Goal: Obtain resource: Download file/media

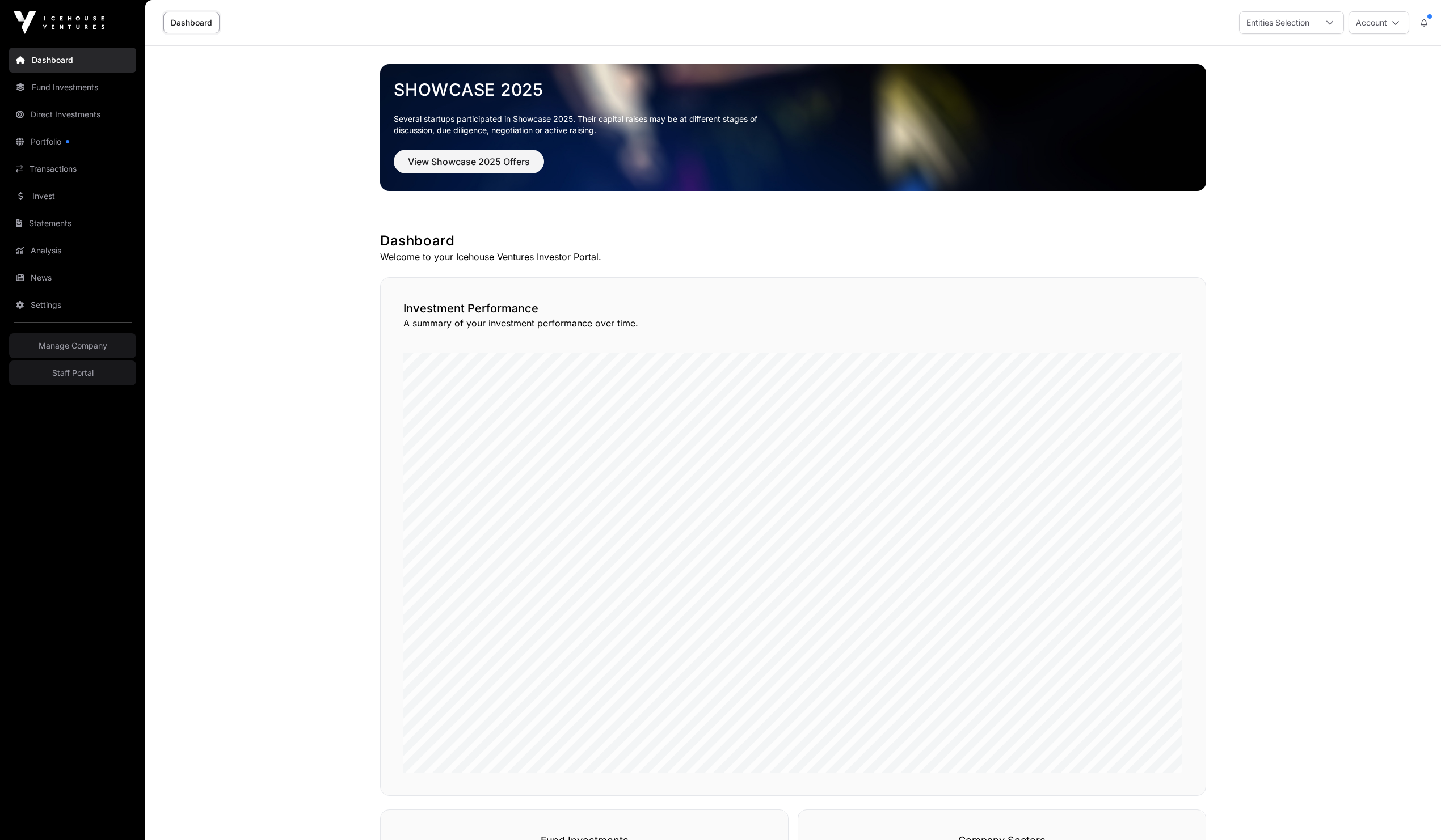
click at [1306, 221] on main "Showcase 2025 Several startups participated in Showcase 2025. Their capital rai…" at bounding box center [793, 761] width 1295 height 1430
click at [307, 148] on main "Showcase 2025 Several startups participated in Showcase 2025. Their capital rai…" at bounding box center [793, 761] width 1295 height 1430
click at [255, 273] on main "Showcase 2025 Several startups participated in Showcase 2025. Their capital rai…" at bounding box center [793, 761] width 1295 height 1430
click at [48, 197] on link "Invest" at bounding box center [72, 195] width 127 height 25
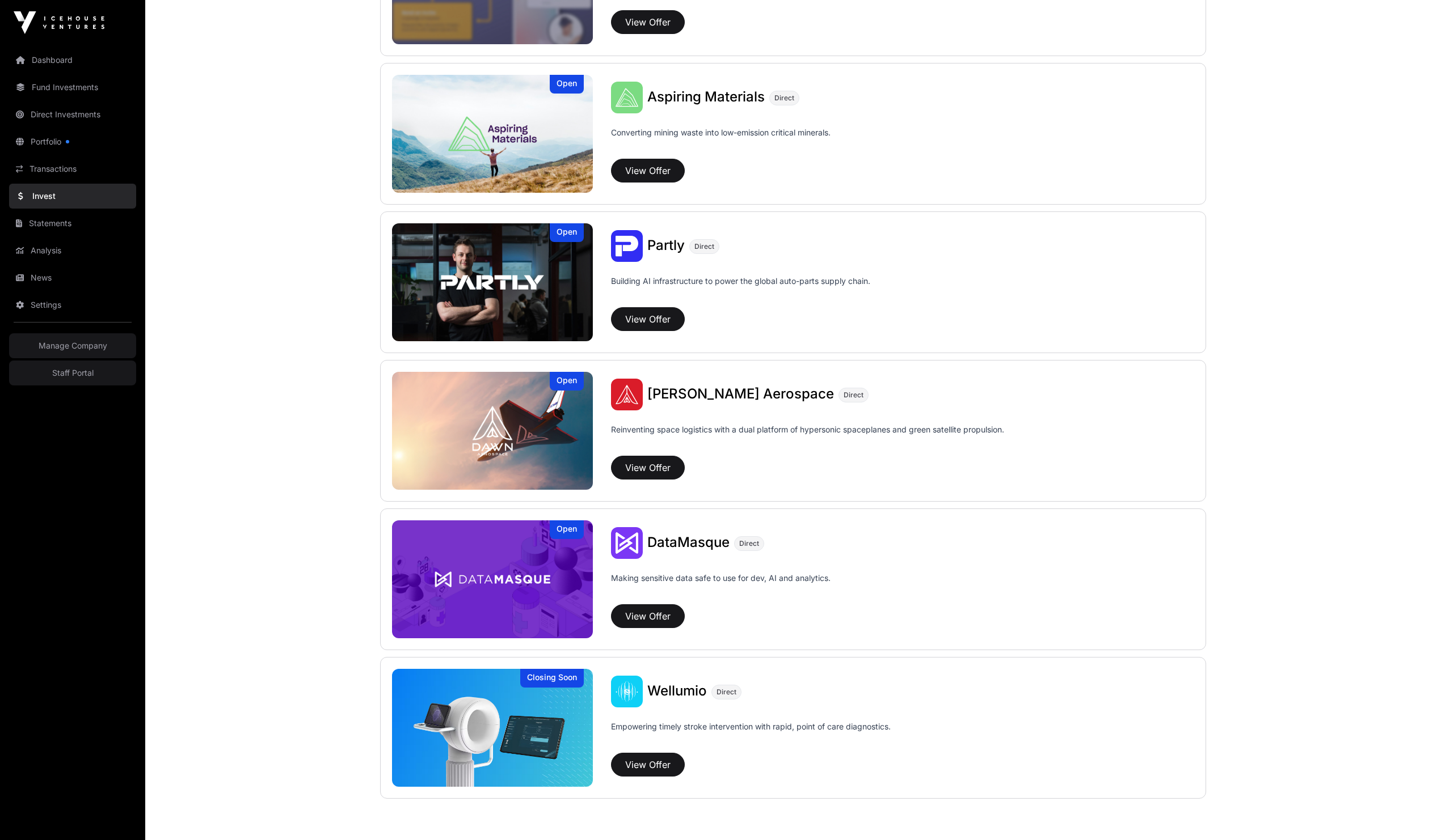
scroll to position [826, 0]
click at [651, 477] on button "View Offer" at bounding box center [648, 467] width 74 height 24
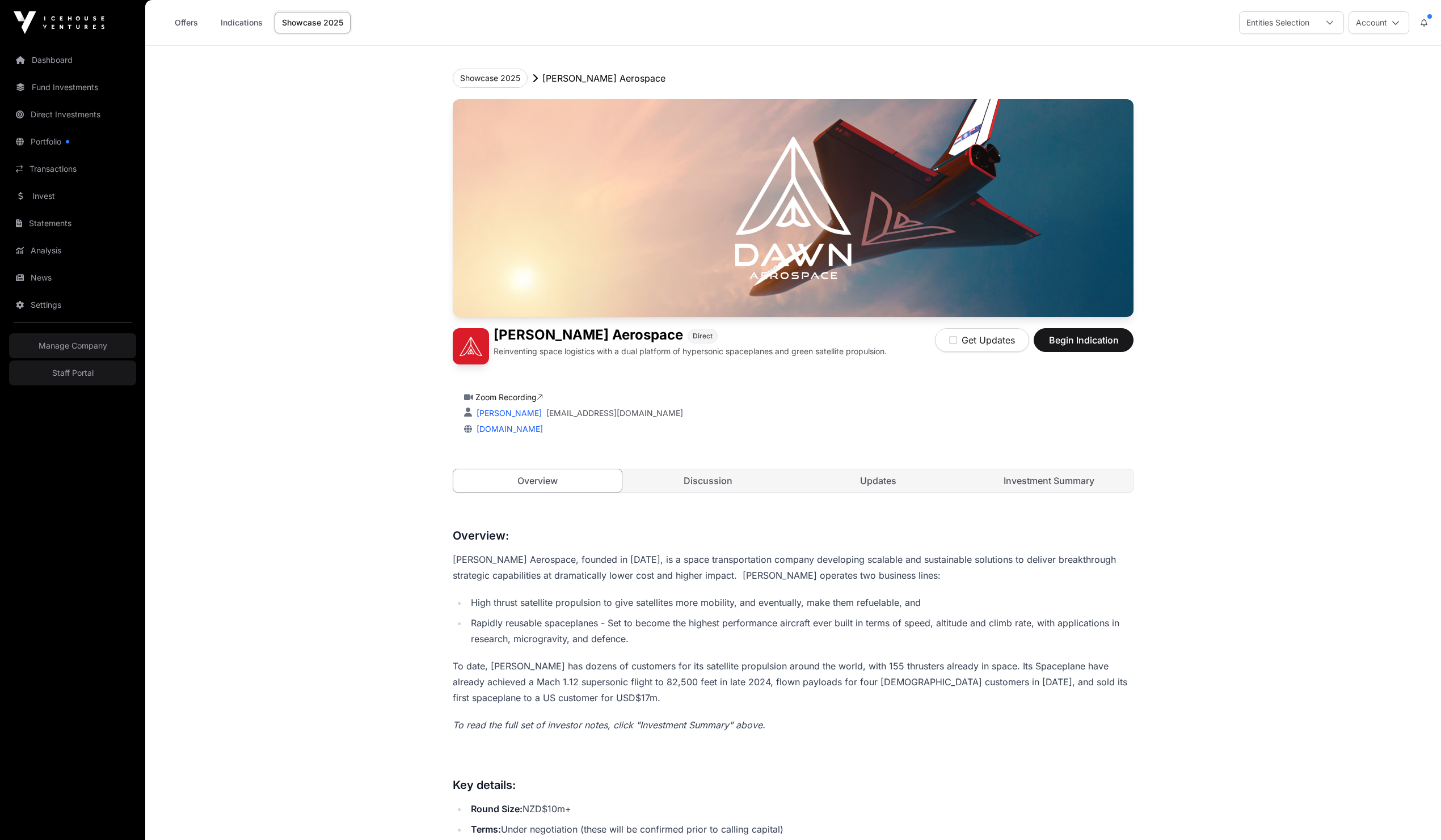
click at [52, 85] on link "Fund Investments" at bounding box center [72, 86] width 127 height 25
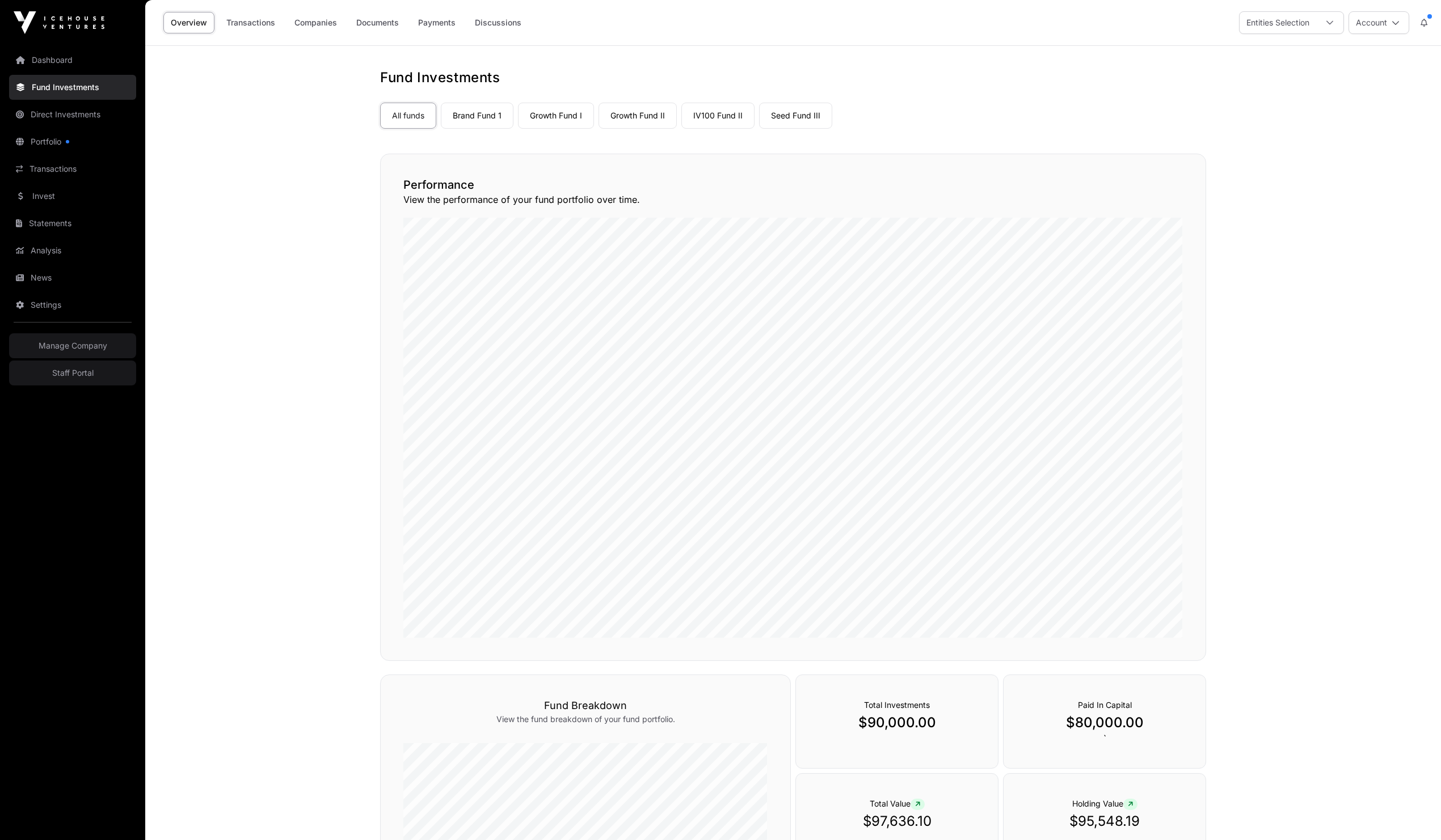
click at [779, 116] on link "Seed Fund III" at bounding box center [795, 115] width 73 height 26
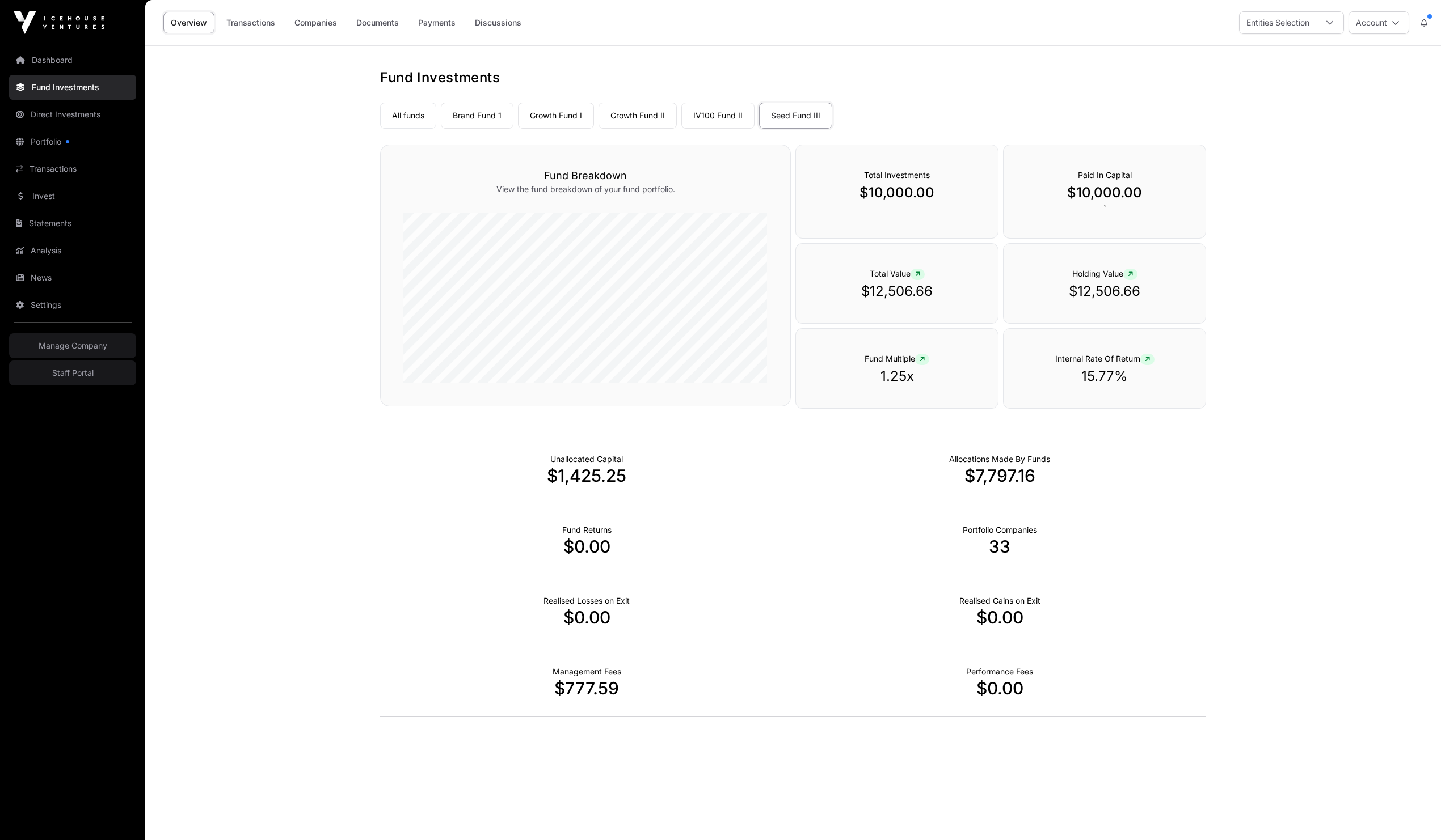
click at [310, 25] on link "Companies" at bounding box center [315, 22] width 57 height 22
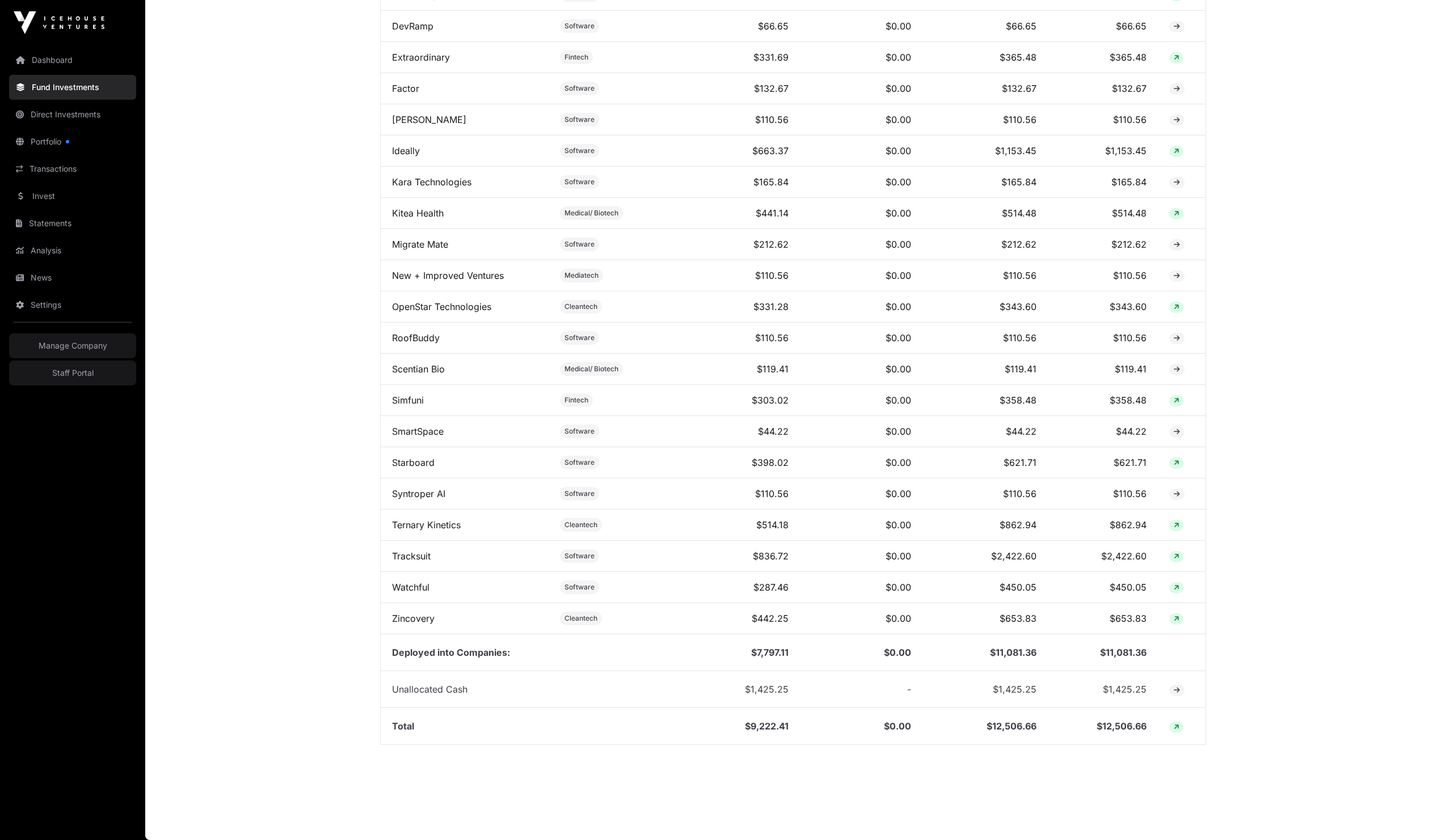
scroll to position [951, 0]
click at [406, 550] on link "Tracksuit" at bounding box center [411, 556] width 39 height 11
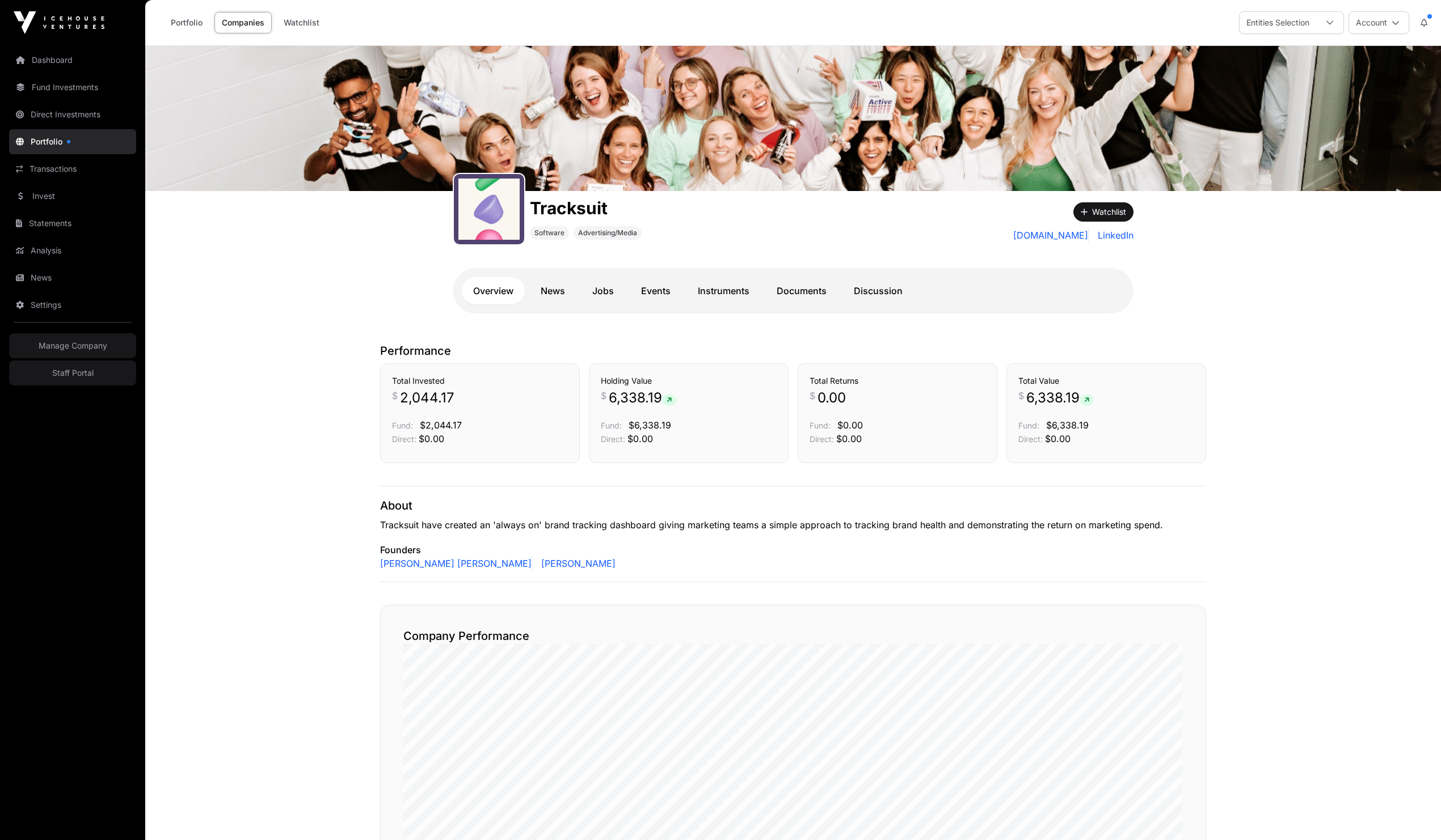
click at [805, 293] on link "Documents" at bounding box center [801, 290] width 72 height 27
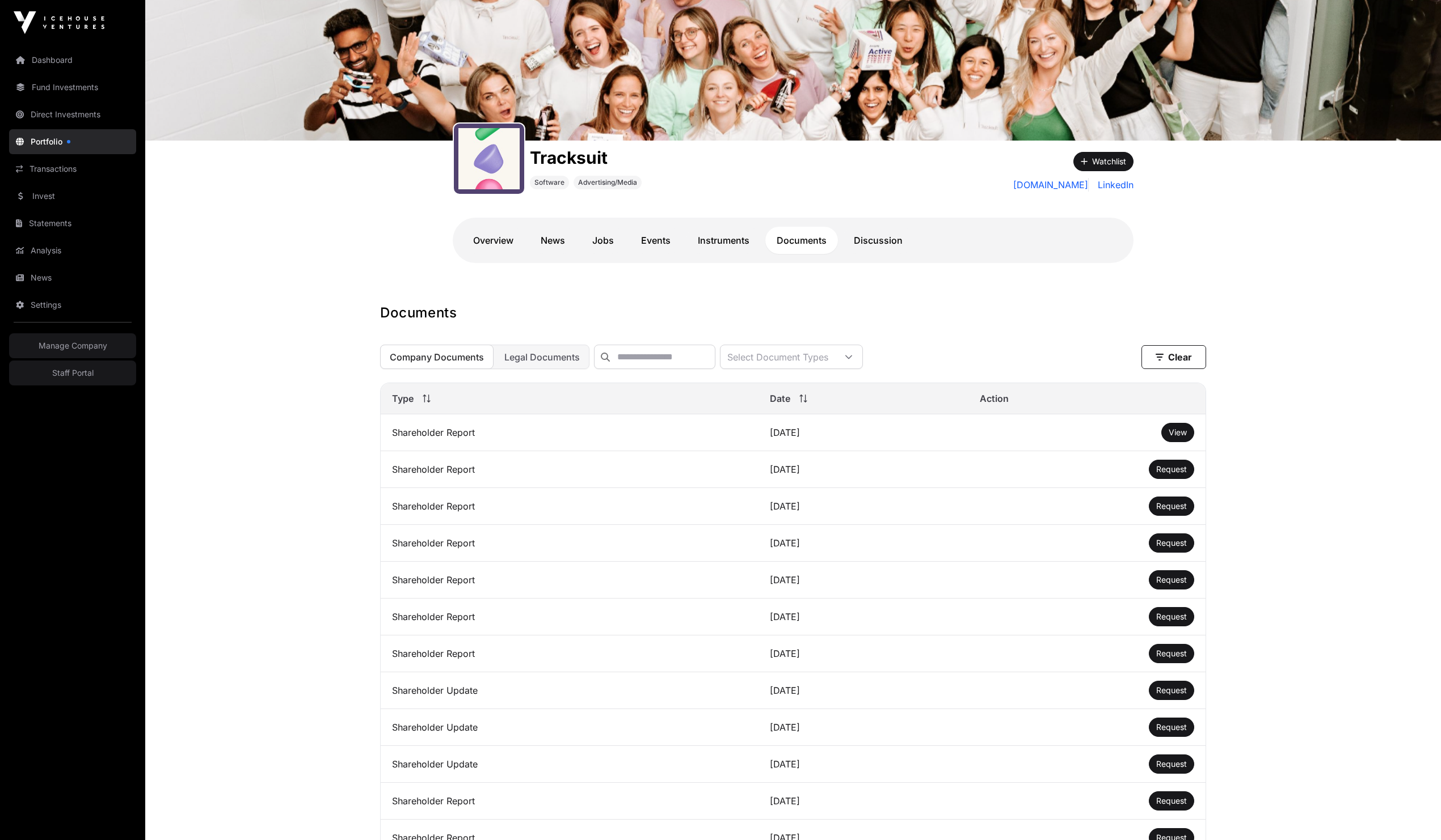
scroll to position [244, 0]
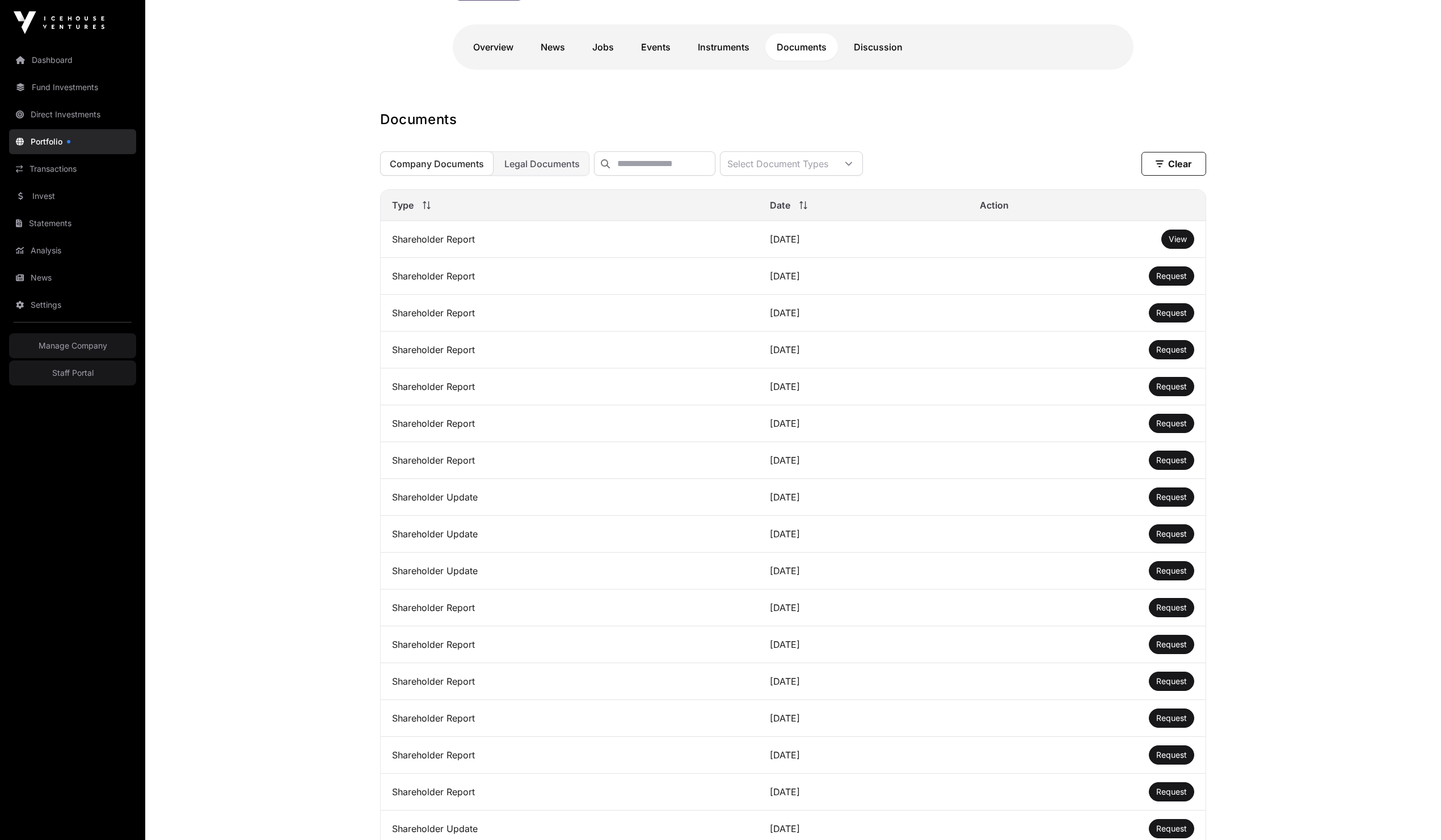
click at [1172, 244] on span "View" at bounding box center [1178, 239] width 18 height 10
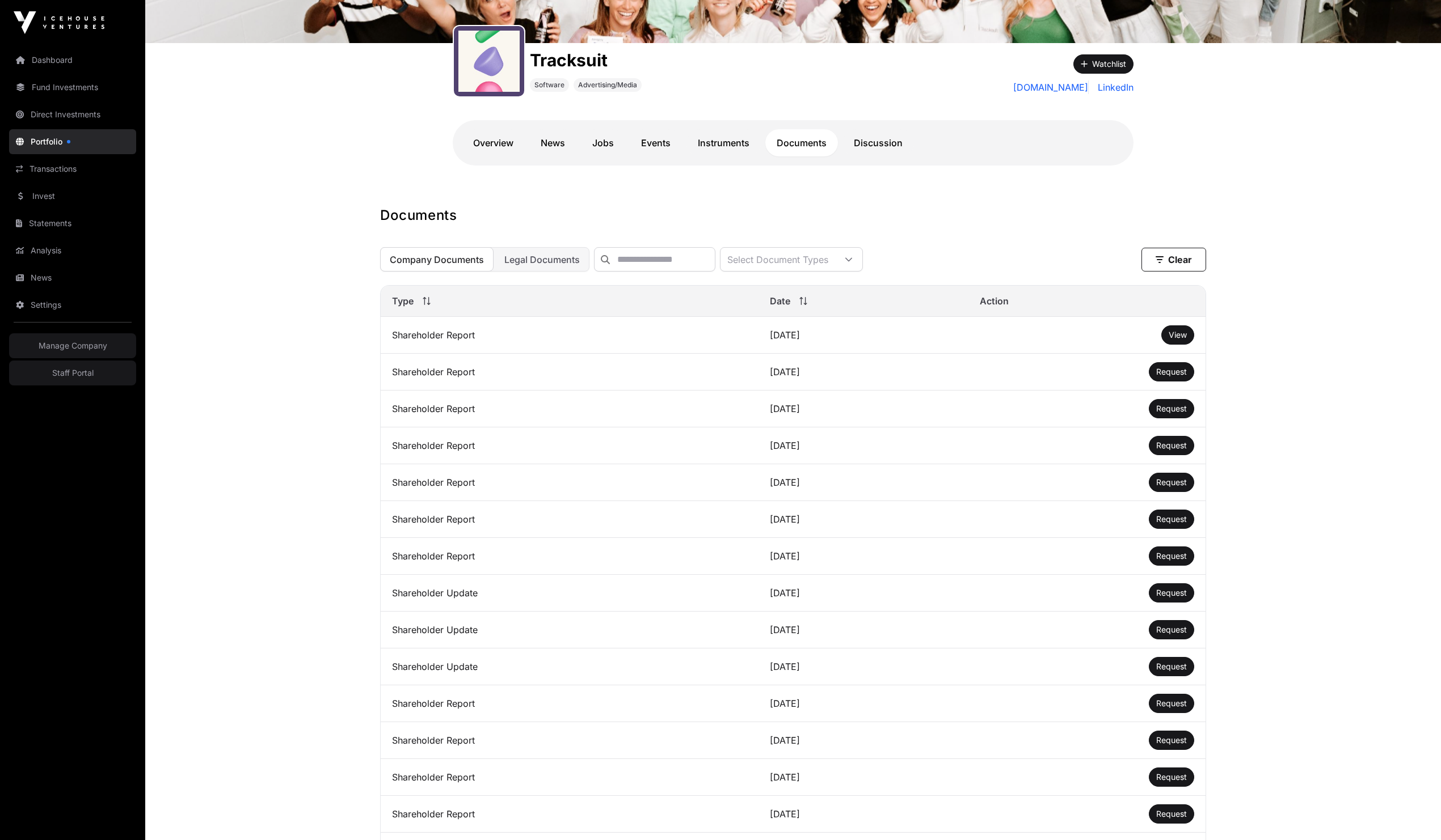
scroll to position [0, 0]
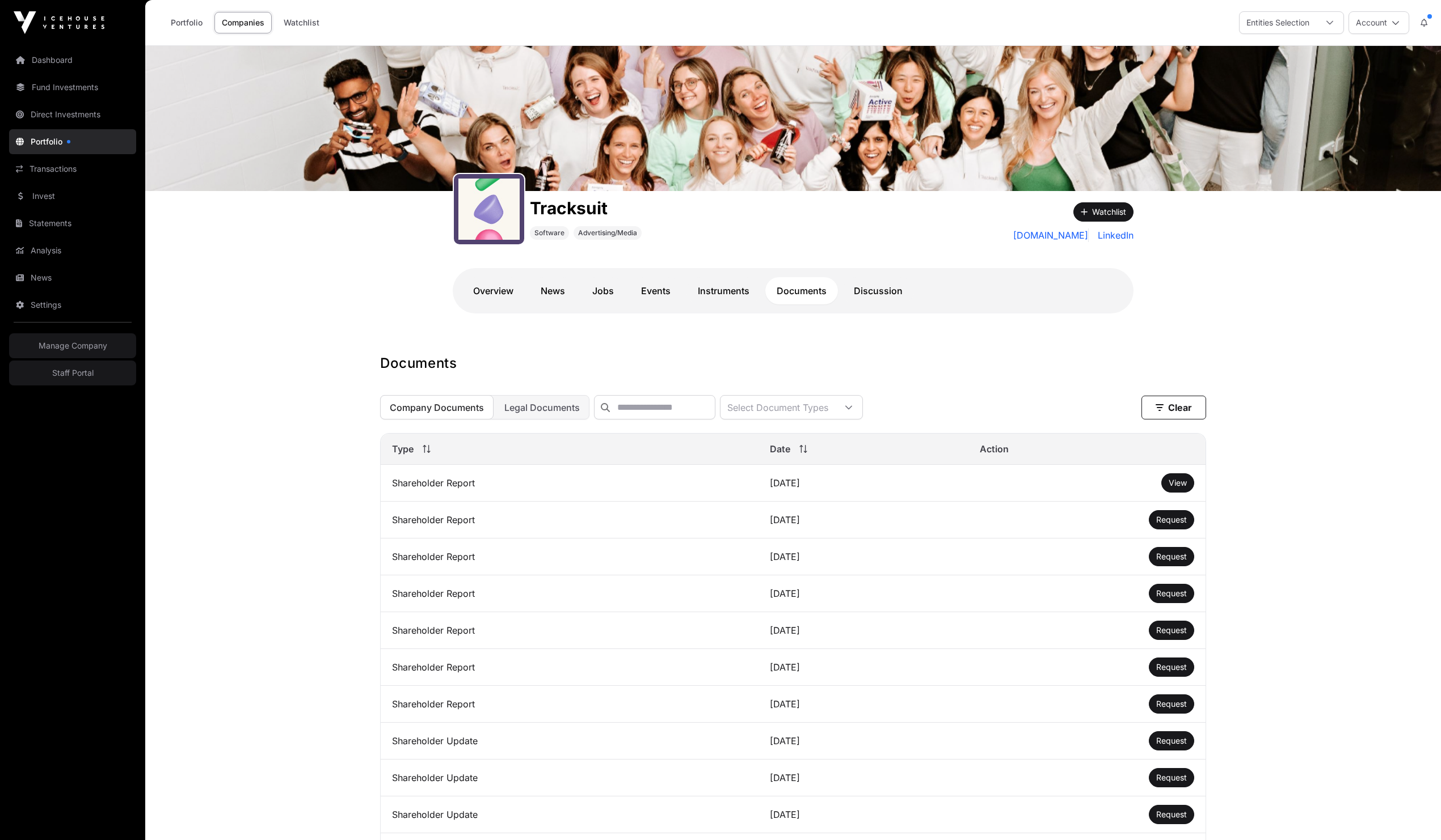
click at [37, 63] on link "Dashboard" at bounding box center [72, 60] width 127 height 25
